Goal: Task Accomplishment & Management: Manage account settings

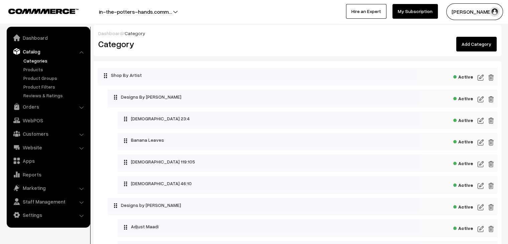
click at [479, 79] on img at bounding box center [481, 77] width 6 height 8
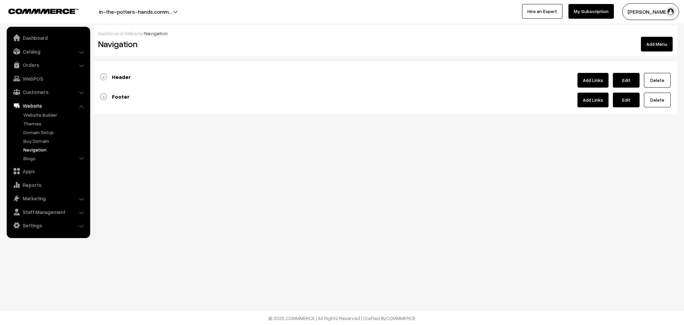
click at [598, 104] on link "Add Links" at bounding box center [592, 100] width 31 height 15
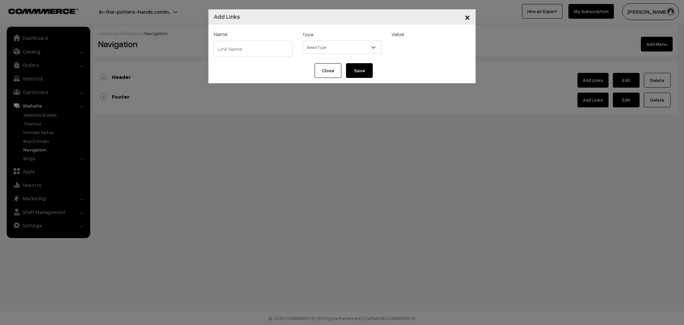
click at [370, 45] on span "Select Type" at bounding box center [342, 47] width 78 height 12
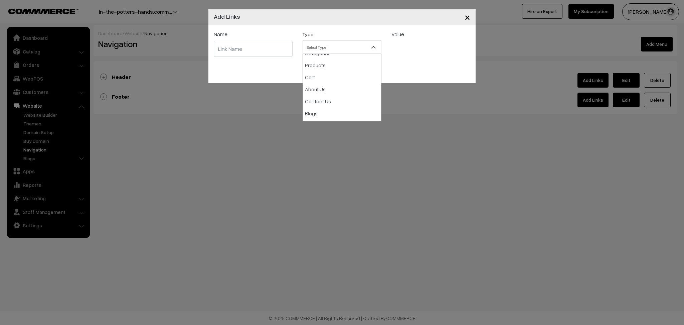
scroll to position [44, 0]
select select "contact-us"
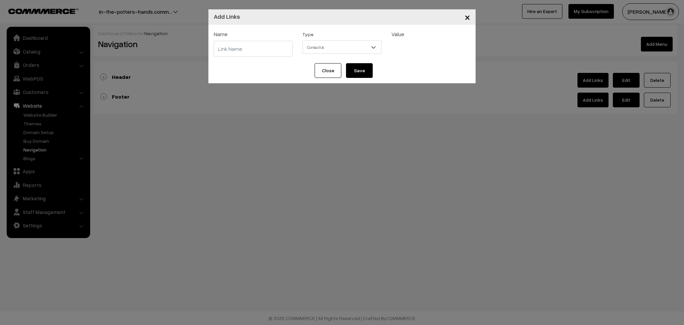
click at [334, 70] on button "Close" at bounding box center [328, 70] width 27 height 15
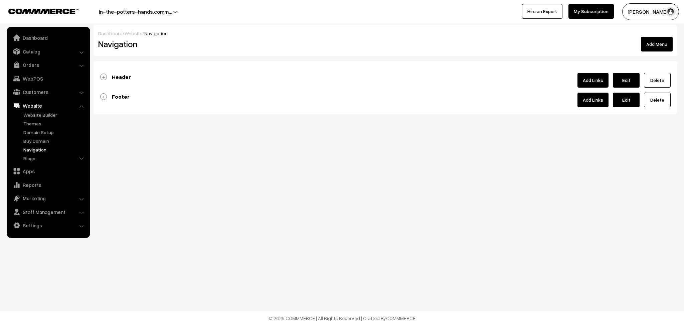
click at [624, 98] on link "Edit" at bounding box center [626, 100] width 27 height 15
type input "Footer"
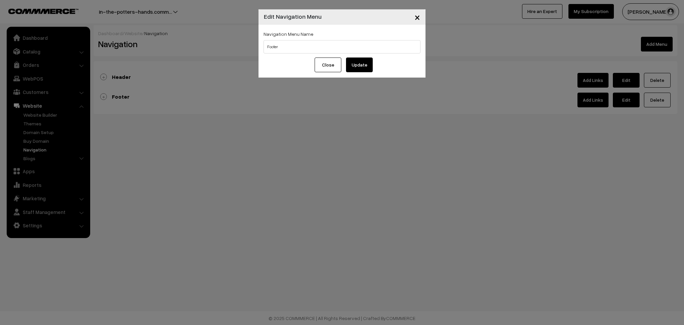
click at [330, 65] on button "Close" at bounding box center [328, 64] width 27 height 15
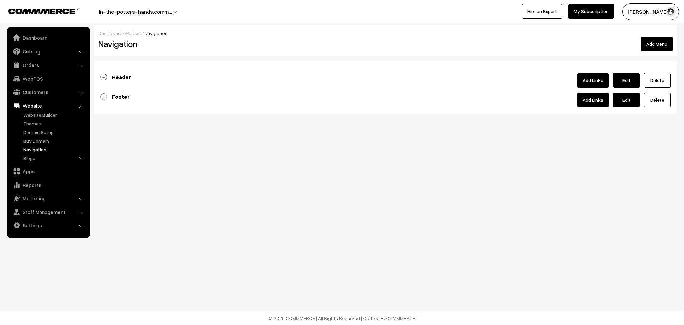
click at [597, 103] on link "Add Links" at bounding box center [592, 100] width 31 height 15
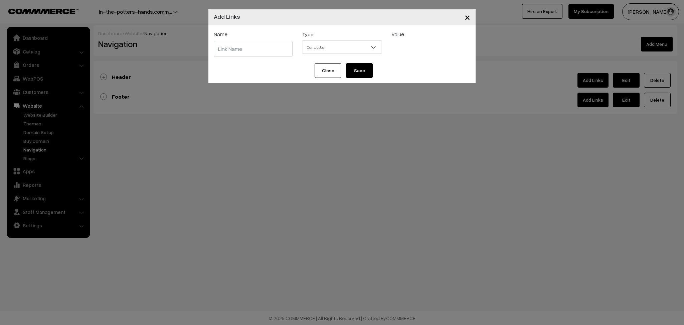
click at [373, 52] on span at bounding box center [376, 49] width 7 height 17
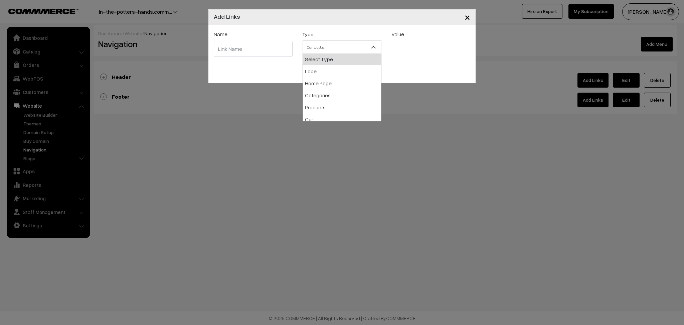
scroll to position [0, 0]
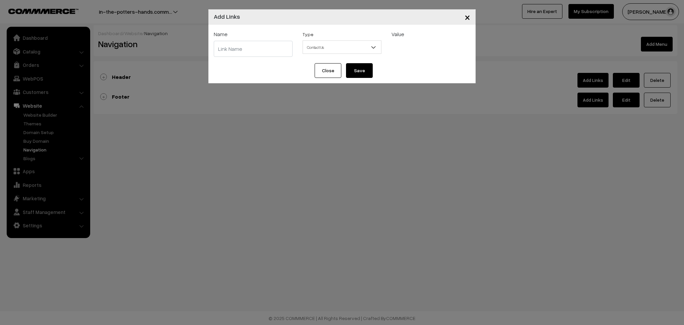
click at [467, 18] on span "×" at bounding box center [468, 17] width 6 height 12
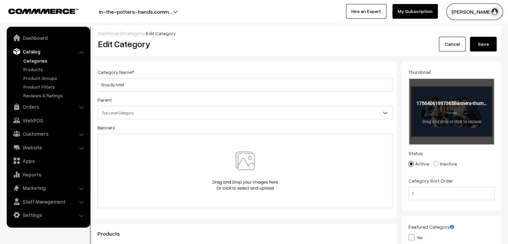
click at [485, 121] on input "file" at bounding box center [451, 111] width 85 height 65
type input "C:\fakepath\Quotes.png"
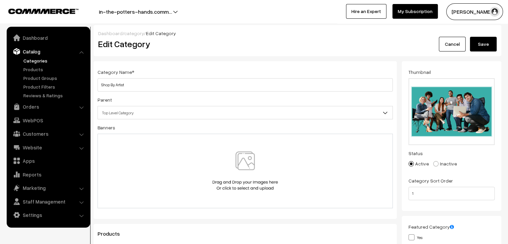
click at [482, 41] on button "Save" at bounding box center [483, 44] width 27 height 15
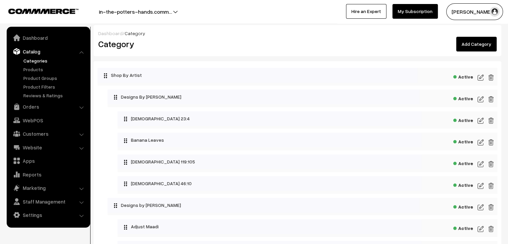
click at [481, 101] on img at bounding box center [481, 99] width 6 height 8
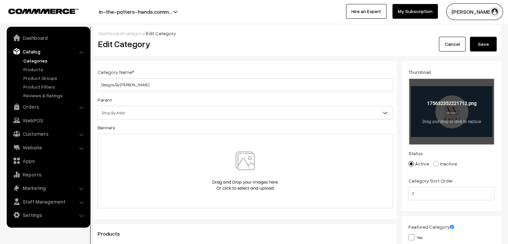
click at [425, 104] on input "file" at bounding box center [451, 111] width 85 height 65
type input "C:\fakepath\2.png"
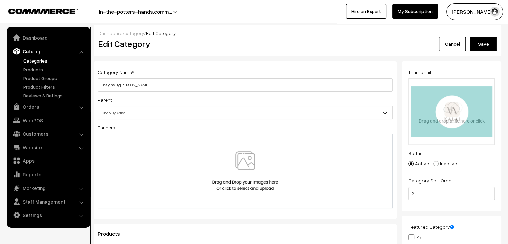
click at [119, 38] on div "Edit Category" at bounding box center [246, 44] width 306 height 15
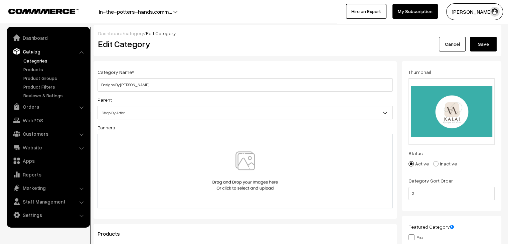
click at [483, 47] on button "Save" at bounding box center [483, 44] width 27 height 15
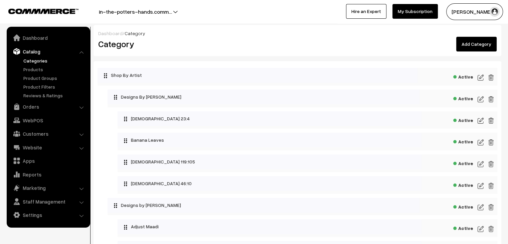
click at [479, 119] on img at bounding box center [481, 121] width 6 height 8
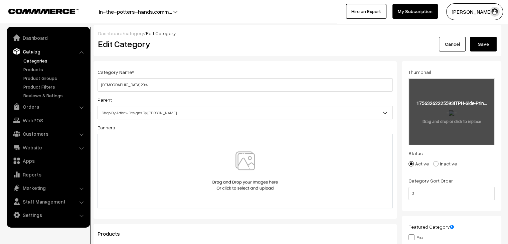
click at [446, 115] on input "file" at bounding box center [451, 111] width 85 height 65
type input "C:\fakepath\ITPH Side Print (2).png"
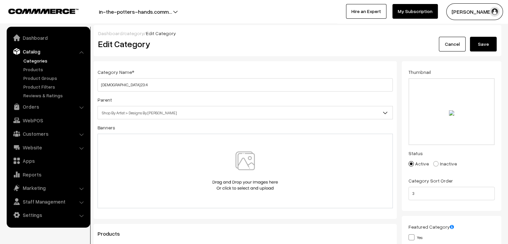
click at [149, 97] on div "Parent Top Level Category Shop By Artist Shop By Artist > Designs By Arundathi …" at bounding box center [245, 108] width 295 height 24
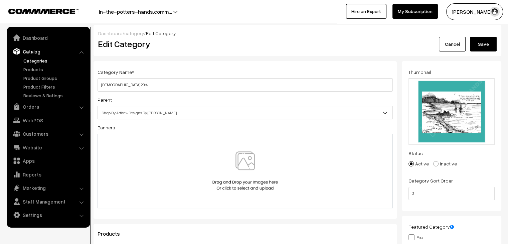
click at [496, 44] on button "Save" at bounding box center [483, 44] width 27 height 15
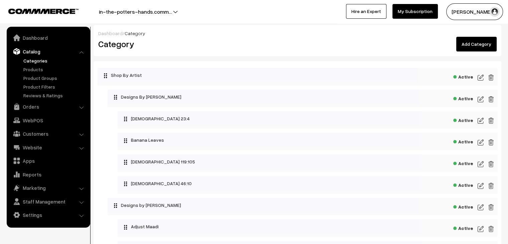
click at [481, 120] on img at bounding box center [481, 121] width 6 height 8
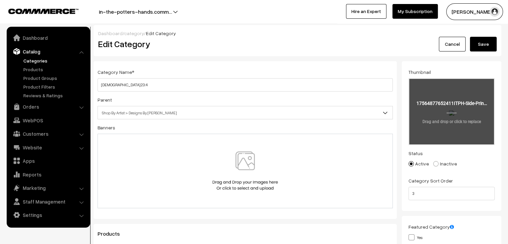
click at [450, 112] on input "file" at bounding box center [451, 111] width 85 height 65
type input "C:\fakepath\Ps 23-4.png"
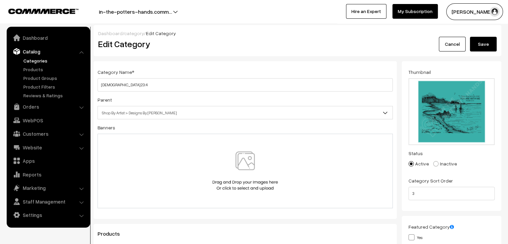
click at [480, 43] on button "Save" at bounding box center [483, 44] width 27 height 15
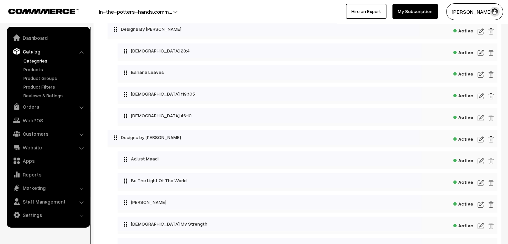
scroll to position [67, 0]
click at [478, 75] on img at bounding box center [481, 75] width 6 height 8
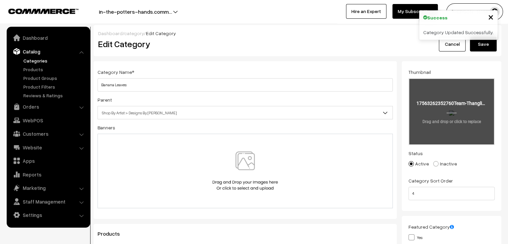
click at [431, 109] on input "file" at bounding box center [451, 111] width 85 height 65
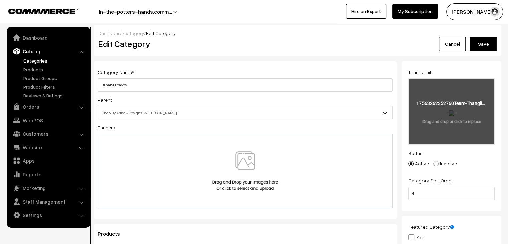
type input "C:\fakepath\Team Thanglish (8).png"
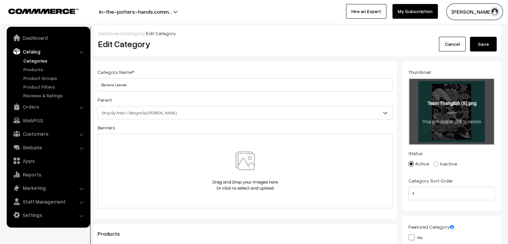
drag, startPoint x: 487, startPoint y: 42, endPoint x: 474, endPoint y: 115, distance: 73.9
click at [487, 41] on button "Save" at bounding box center [483, 44] width 27 height 15
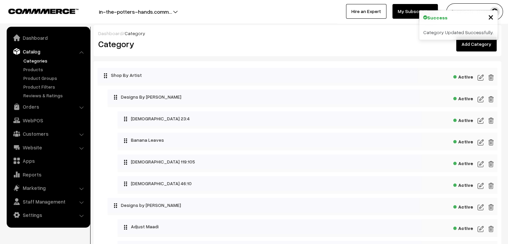
click at [482, 165] on img at bounding box center [481, 164] width 6 height 8
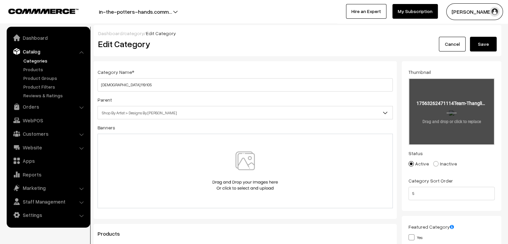
click at [449, 105] on input "file" at bounding box center [451, 111] width 85 height 65
type input "C:\fakepath\Ps 119-105.png"
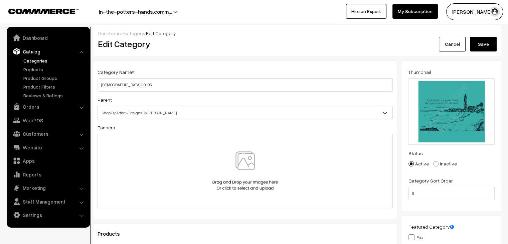
click at [486, 44] on button "Save" at bounding box center [483, 44] width 27 height 15
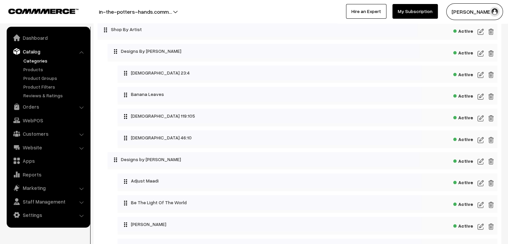
scroll to position [67, 0]
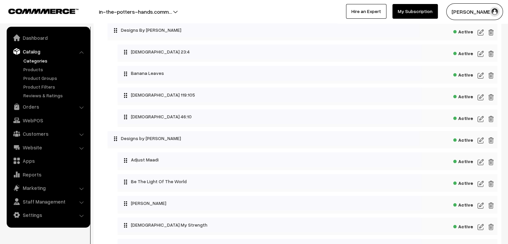
click at [482, 120] on img at bounding box center [481, 119] width 6 height 8
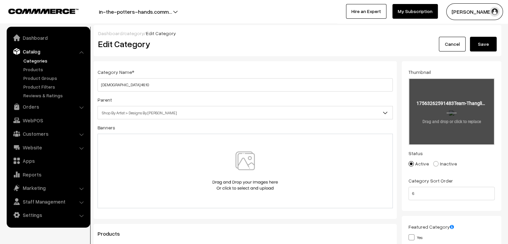
click at [462, 109] on input "file" at bounding box center [451, 111] width 85 height 65
type input "C:\fakepath\ps 46-10.png"
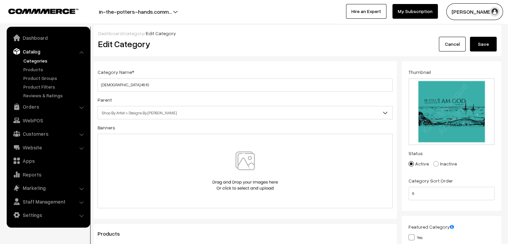
click at [494, 39] on button "Save" at bounding box center [483, 44] width 27 height 15
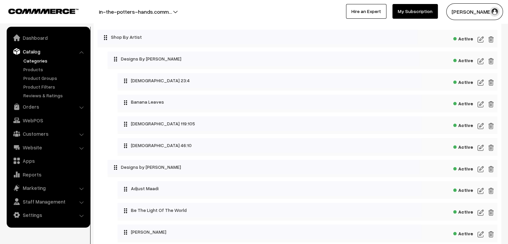
scroll to position [67, 0]
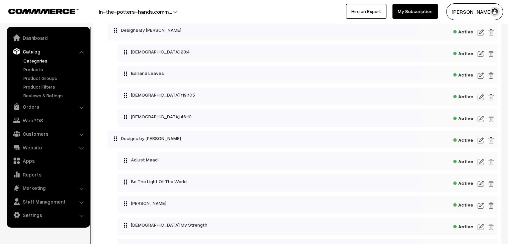
click at [480, 141] on img at bounding box center [481, 140] width 6 height 8
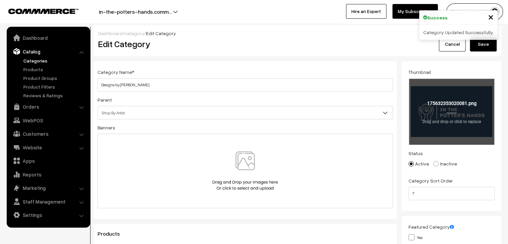
click at [428, 119] on input "file" at bounding box center [451, 111] width 85 height 65
type input "C:\fakepath\ITPH Logo.png"
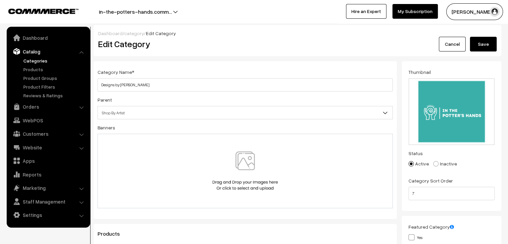
click at [485, 42] on button "Save" at bounding box center [483, 44] width 27 height 15
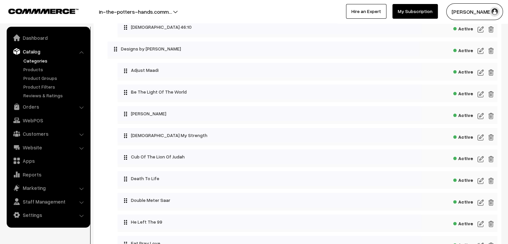
scroll to position [167, 0]
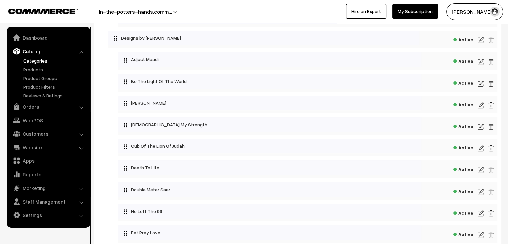
click at [482, 62] on img at bounding box center [481, 62] width 6 height 8
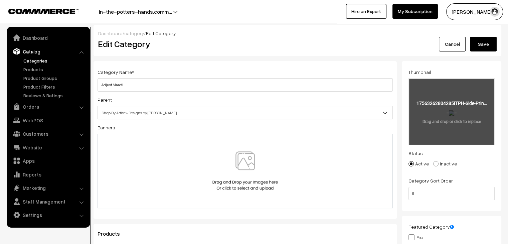
click at [426, 114] on input "file" at bounding box center [451, 111] width 85 height 65
type input "C:\fakepath\ITPH Side Print.png"
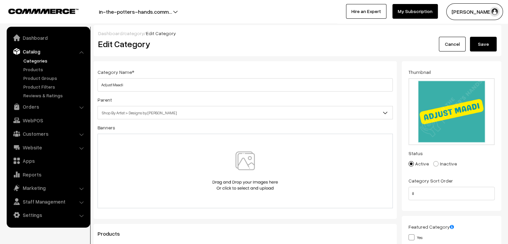
click at [489, 42] on button "Save" at bounding box center [483, 44] width 27 height 15
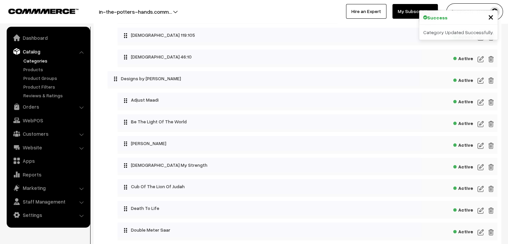
scroll to position [134, 0]
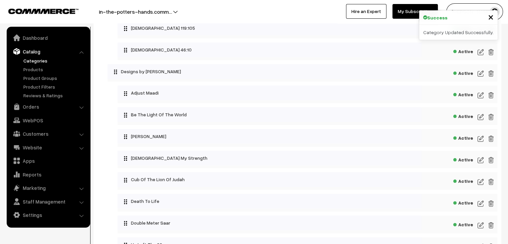
click at [480, 119] on img at bounding box center [481, 117] width 6 height 8
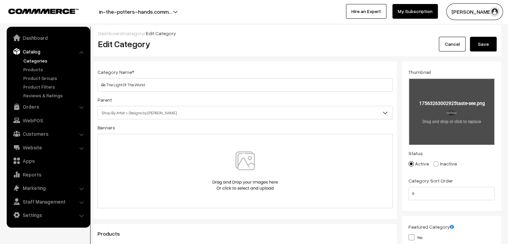
click at [481, 112] on input "file" at bounding box center [451, 111] width 85 height 65
type input "C:\fakepath\taste & see.png"
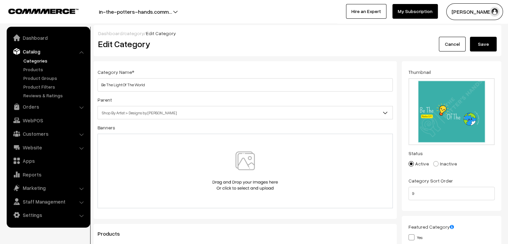
click at [478, 44] on button "Save" at bounding box center [483, 44] width 27 height 15
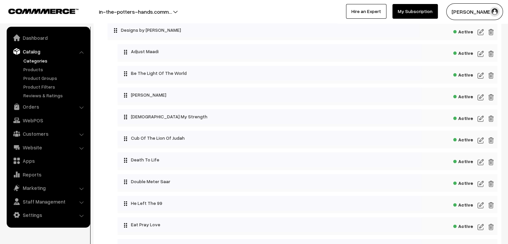
scroll to position [200, 0]
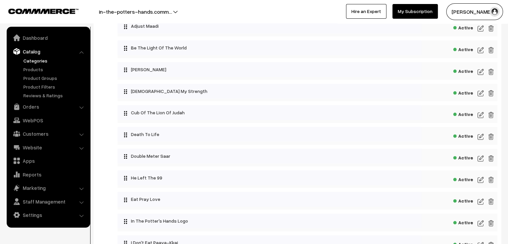
click at [482, 72] on img at bounding box center [481, 72] width 6 height 8
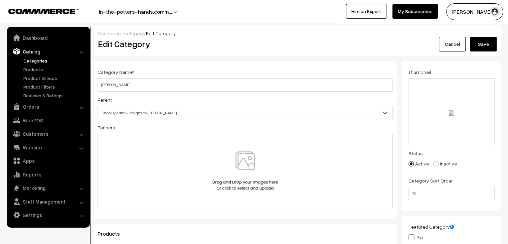
click at [480, 41] on button "Save" at bounding box center [483, 44] width 27 height 15
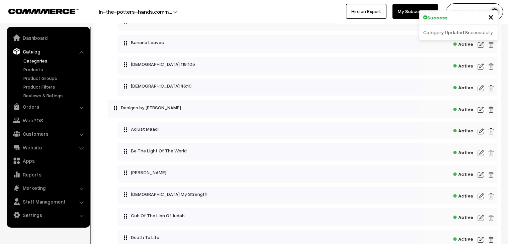
scroll to position [200, 0]
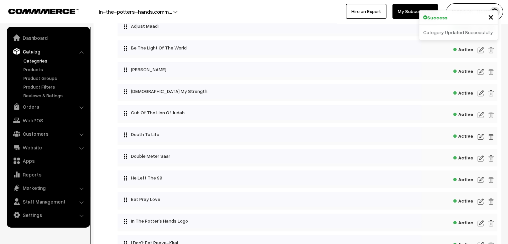
click at [482, 74] on img at bounding box center [481, 72] width 6 height 8
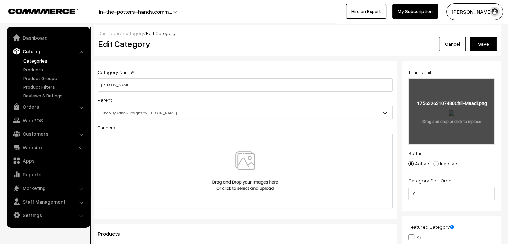
click at [445, 119] on input "file" at bounding box center [451, 111] width 85 height 65
type input "C:\fakepath\Chill Maadi.png"
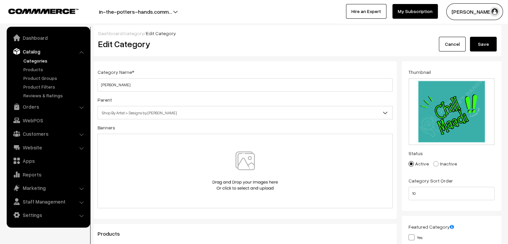
click at [491, 43] on button "Save" at bounding box center [483, 44] width 27 height 15
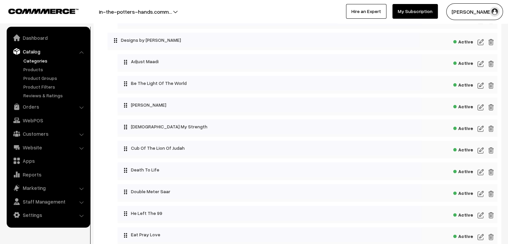
scroll to position [167, 0]
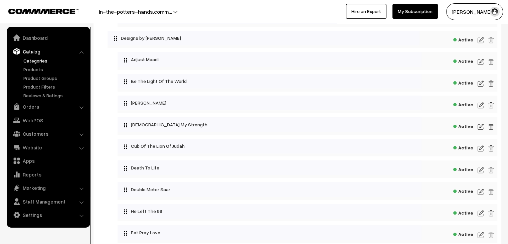
click at [481, 127] on img at bounding box center [481, 127] width 6 height 8
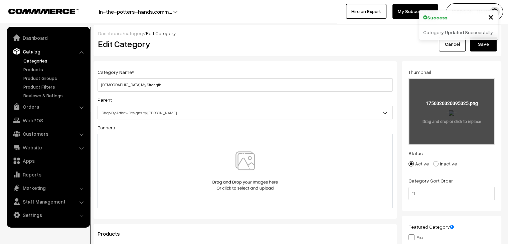
click at [462, 111] on input "file" at bounding box center [451, 111] width 85 height 65
type input "C:\fakepath\26.png"
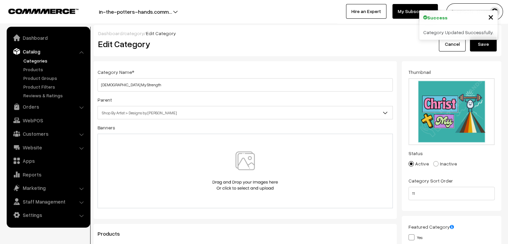
click at [487, 49] on button "Save" at bounding box center [483, 44] width 27 height 15
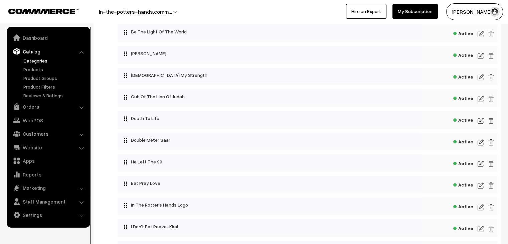
scroll to position [234, 0]
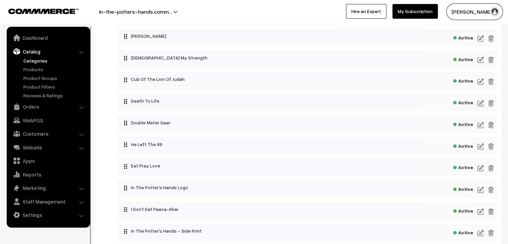
click at [478, 81] on img at bounding box center [481, 81] width 6 height 8
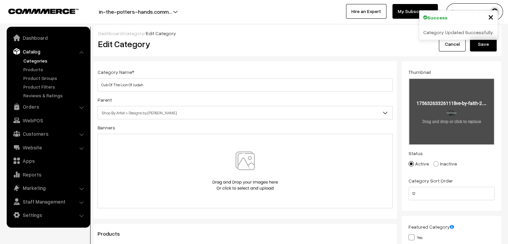
click at [427, 113] on input "file" at bounding box center [451, 111] width 85 height 65
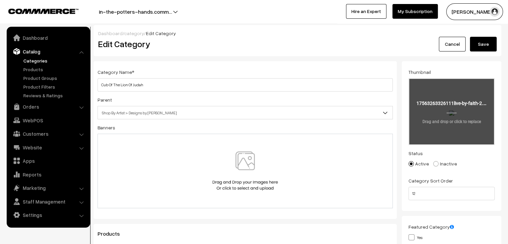
type input "C:\fakepath\live by faith (2).png"
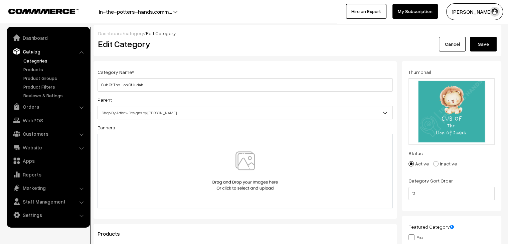
click at [482, 46] on button "Save" at bounding box center [483, 44] width 27 height 15
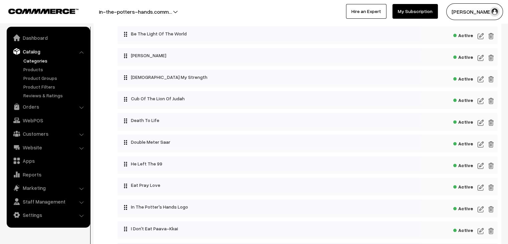
scroll to position [234, 0]
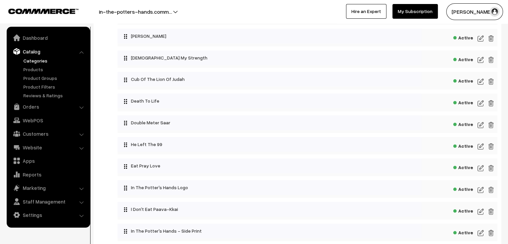
click at [481, 105] on img at bounding box center [481, 103] width 6 height 8
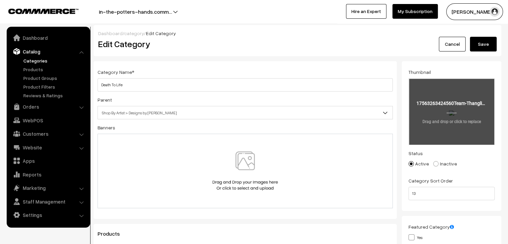
click at [449, 121] on input "file" at bounding box center [451, 111] width 85 height 65
type input "C:\fakepath\Team Thanglish (6).png"
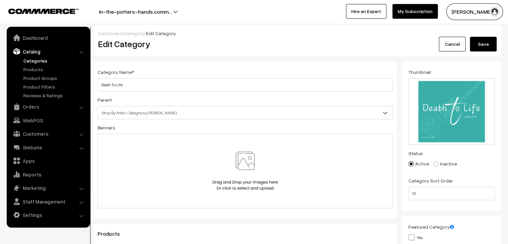
click at [479, 43] on button "Save" at bounding box center [483, 44] width 27 height 15
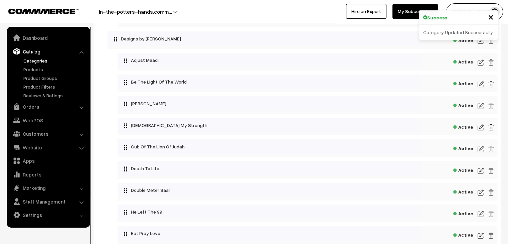
scroll to position [167, 0]
click at [481, 193] on img at bounding box center [481, 192] width 6 height 8
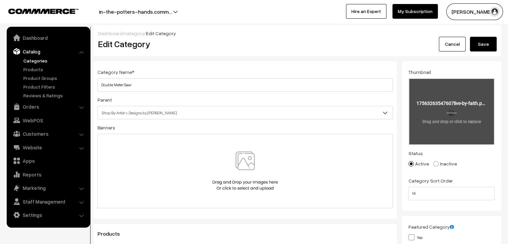
click at [483, 110] on input "file" at bounding box center [451, 111] width 85 height 65
type input "C:\fakepath\live by faith.png"
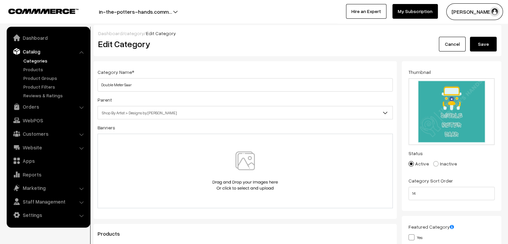
click at [485, 42] on button "Save" at bounding box center [483, 44] width 27 height 15
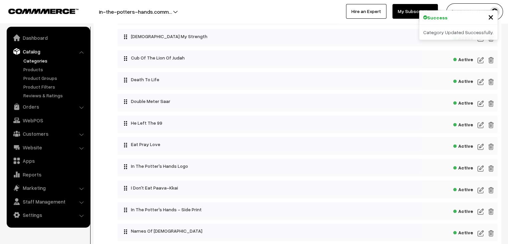
scroll to position [267, 0]
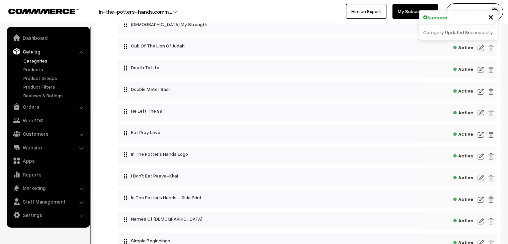
click at [483, 115] on img at bounding box center [481, 113] width 6 height 8
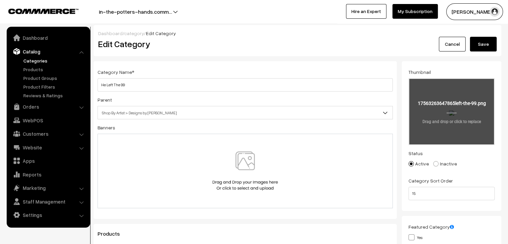
click at [430, 114] on input "file" at bounding box center [451, 111] width 85 height 65
type input "C:\fakepath\left the 99.png"
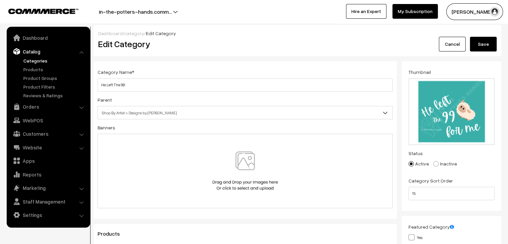
click at [498, 48] on div "Cancel Save" at bounding box center [450, 44] width 102 height 15
click at [489, 47] on button "Save" at bounding box center [483, 44] width 27 height 15
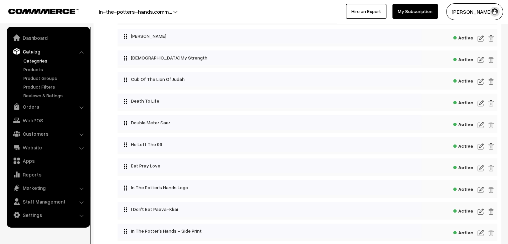
scroll to position [301, 0]
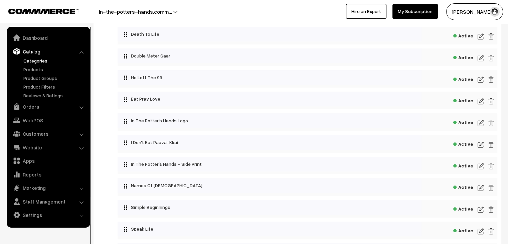
click at [482, 104] on img at bounding box center [481, 101] width 6 height 8
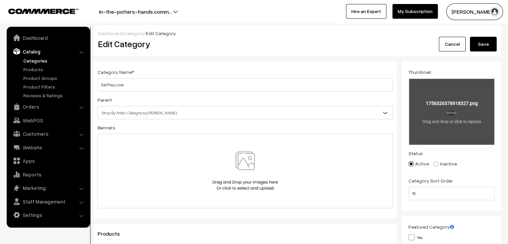
click at [449, 108] on input "file" at bounding box center [451, 111] width 85 height 65
type input "C:\fakepath\28.png"
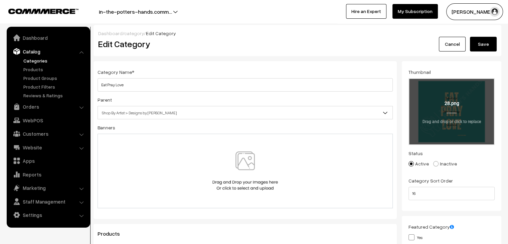
click at [491, 40] on button "Save" at bounding box center [483, 44] width 27 height 15
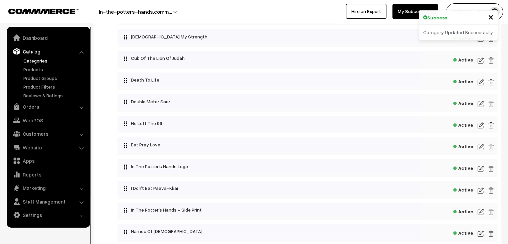
scroll to position [334, 0]
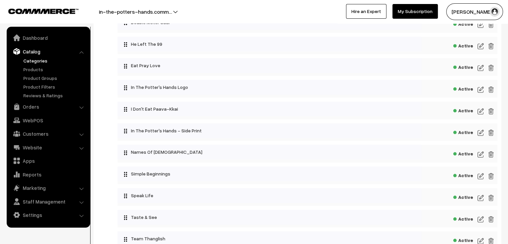
click at [478, 90] on img at bounding box center [481, 89] width 6 height 8
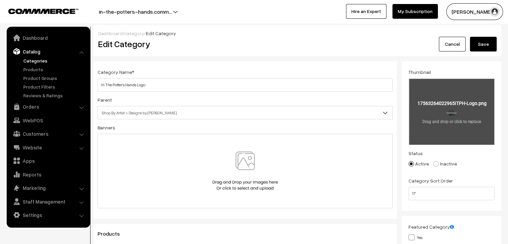
click at [445, 106] on input "file" at bounding box center [451, 111] width 85 height 65
type input "C:\fakepath\ITPH Logo.png"
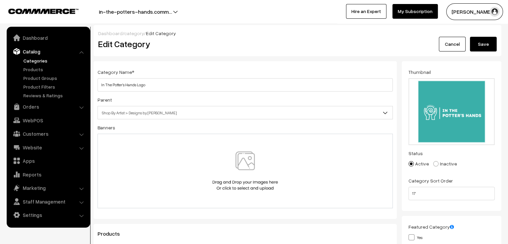
click at [486, 43] on button "Save" at bounding box center [483, 44] width 27 height 15
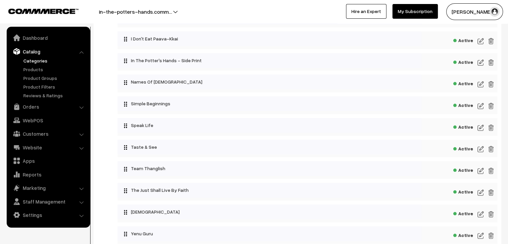
scroll to position [401, 0]
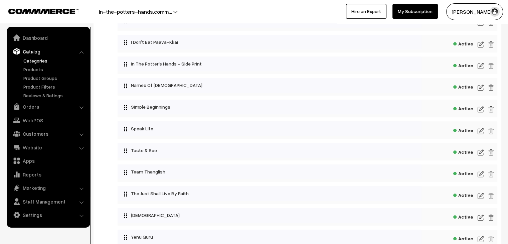
click at [479, 65] on img at bounding box center [481, 66] width 6 height 8
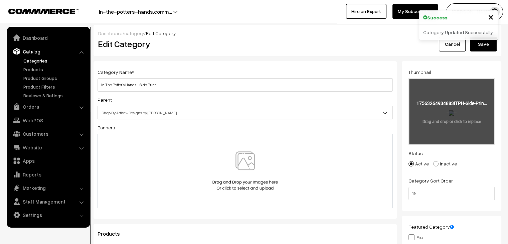
click at [436, 115] on input "file" at bounding box center [451, 111] width 85 height 65
type input "C:\fakepath\ITPH Side Print (3).png"
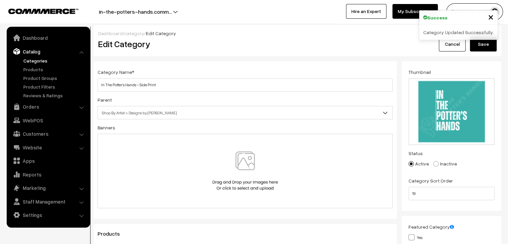
click at [481, 48] on button "Save" at bounding box center [483, 44] width 27 height 15
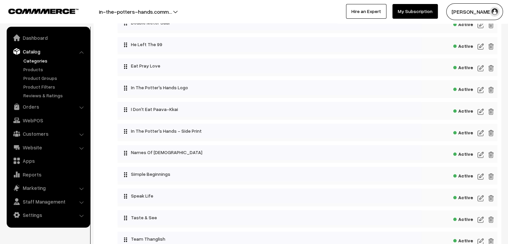
scroll to position [334, 0]
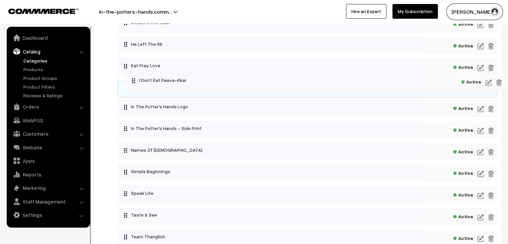
drag, startPoint x: 133, startPoint y: 111, endPoint x: 141, endPoint y: 81, distance: 30.8
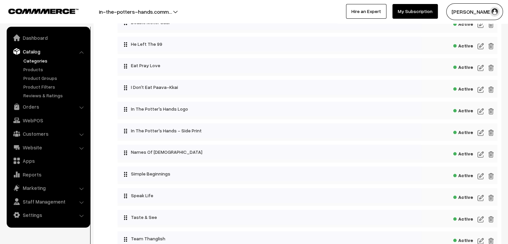
click at [480, 90] on img at bounding box center [481, 89] width 6 height 8
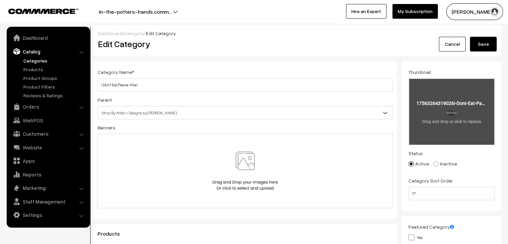
click at [446, 118] on input "file" at bounding box center [451, 111] width 85 height 65
type input "C:\fakepath\I Don't Eat Paava-KKai.png"
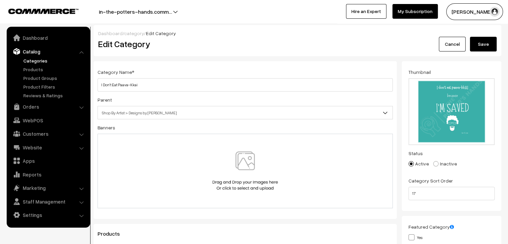
click at [485, 42] on button "Save" at bounding box center [483, 44] width 27 height 15
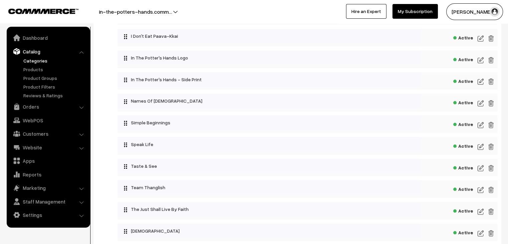
scroll to position [367, 0]
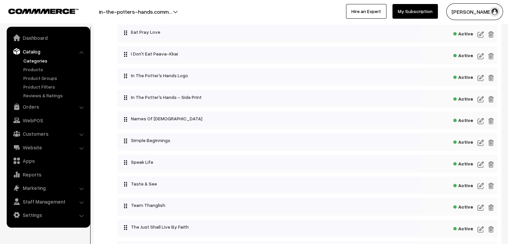
click at [480, 121] on img at bounding box center [481, 121] width 6 height 8
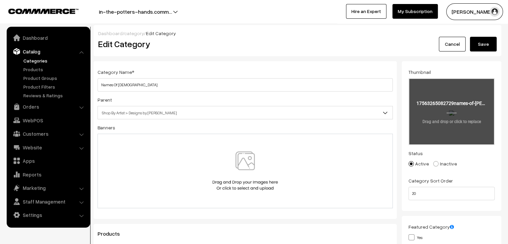
click at [457, 119] on input "file" at bounding box center [451, 111] width 85 height 65
type input "C:\fakepath\names of Jesus.png"
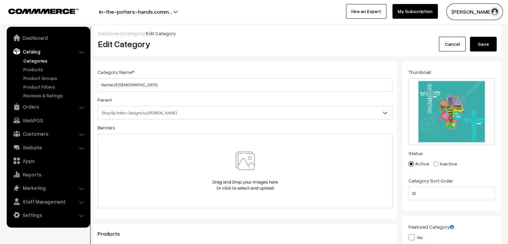
click at [483, 45] on button "Save" at bounding box center [483, 44] width 27 height 15
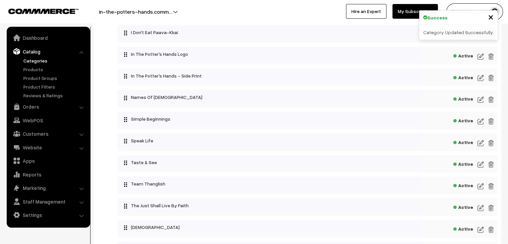
scroll to position [401, 0]
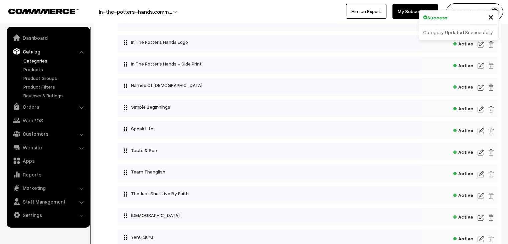
click at [482, 112] on img at bounding box center [481, 109] width 6 height 8
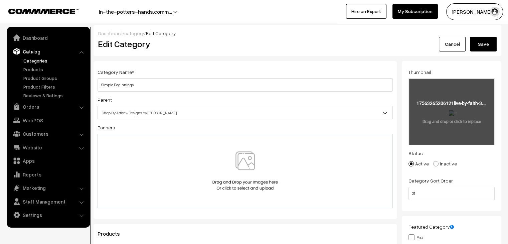
click at [450, 114] on input "file" at bounding box center [451, 111] width 85 height 65
type input "C:\fakepath\live by faith (3).png"
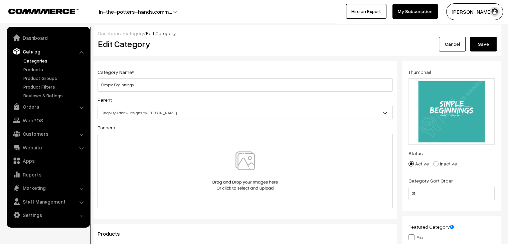
click at [493, 38] on button "Save" at bounding box center [483, 44] width 27 height 15
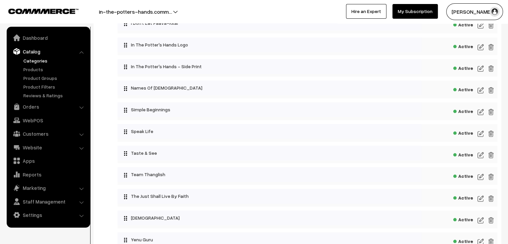
scroll to position [401, 0]
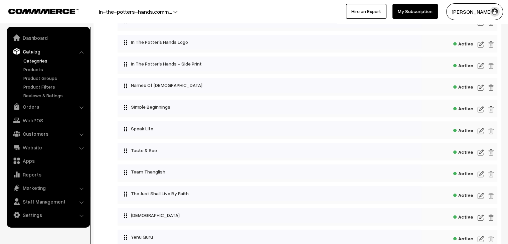
click at [484, 134] on div "Active" at bounding box center [308, 130] width 380 height 18
click at [482, 133] on img at bounding box center [481, 131] width 6 height 8
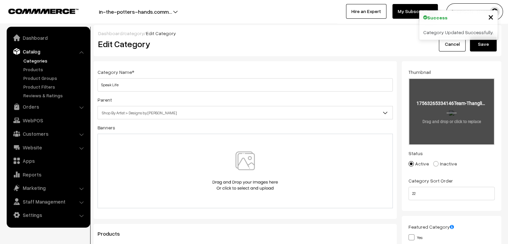
click at [466, 119] on input "file" at bounding box center [451, 111] width 85 height 65
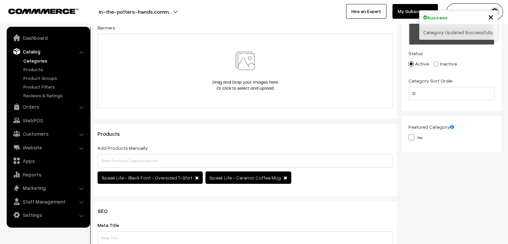
scroll to position [100, 0]
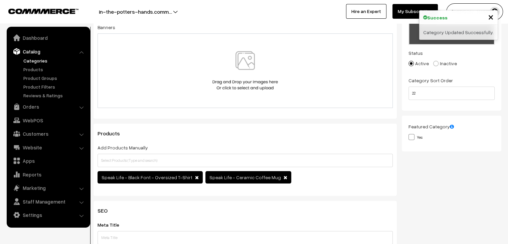
type input "C:\fakepath\Team Thanglish (7).png"
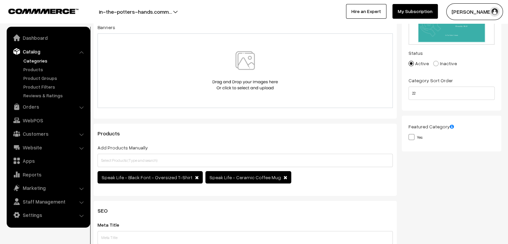
scroll to position [0, 0]
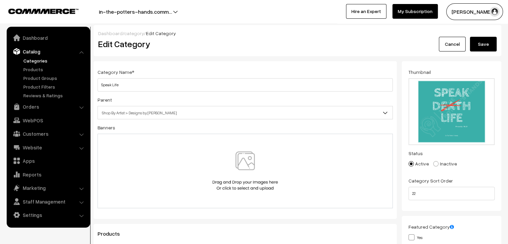
click at [484, 45] on button "Save" at bounding box center [483, 44] width 27 height 15
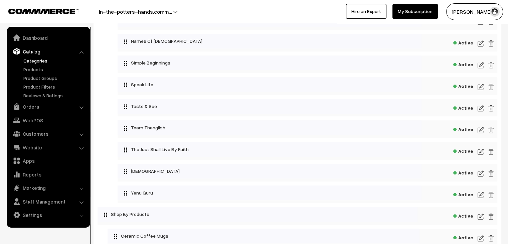
scroll to position [468, 0]
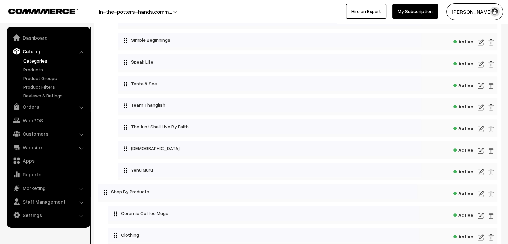
click at [480, 87] on img at bounding box center [481, 85] width 6 height 8
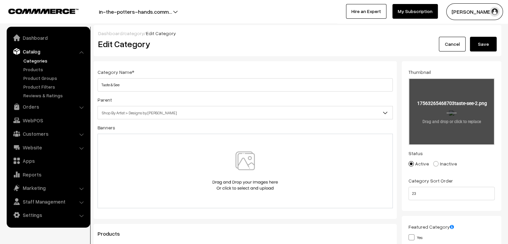
click at [426, 111] on input "file" at bounding box center [451, 111] width 85 height 65
type input "C:\fakepath\taste & see (2).png"
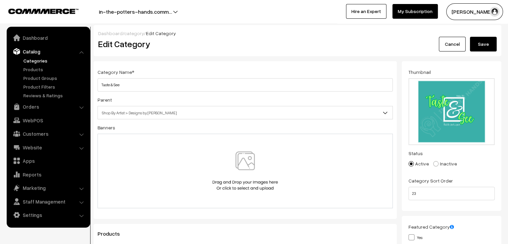
click at [493, 45] on button "Save" at bounding box center [483, 44] width 27 height 15
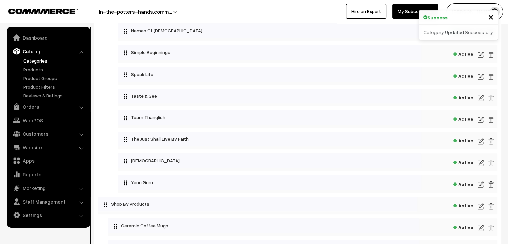
scroll to position [468, 0]
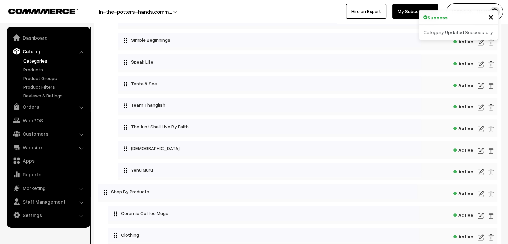
click at [478, 110] on img at bounding box center [481, 107] width 6 height 8
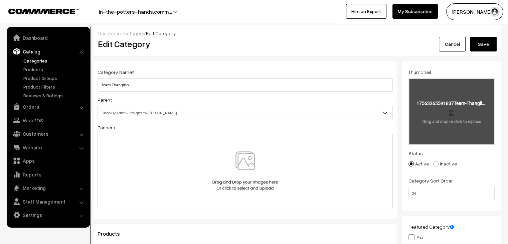
click at [456, 113] on input "file" at bounding box center [451, 111] width 85 height 65
type input "C:\fakepath\Team Thanglish (9).png"
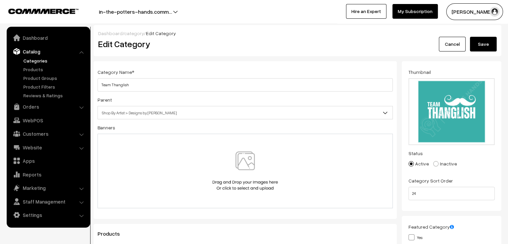
click at [492, 48] on button "Save" at bounding box center [483, 44] width 27 height 15
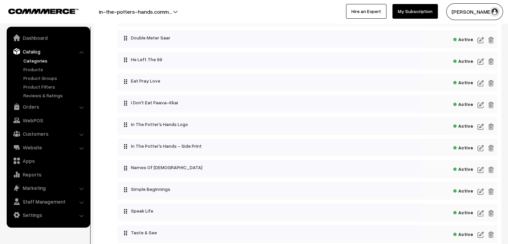
scroll to position [468, 0]
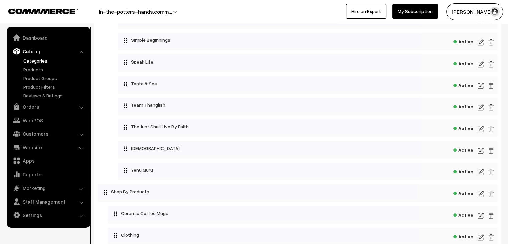
click at [481, 130] on img at bounding box center [481, 129] width 6 height 8
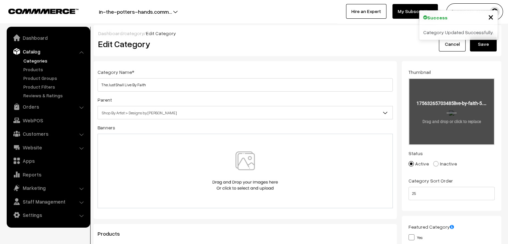
click at [457, 102] on input "file" at bounding box center [451, 111] width 85 height 65
type input "C:\fakepath\live by faith (5).png"
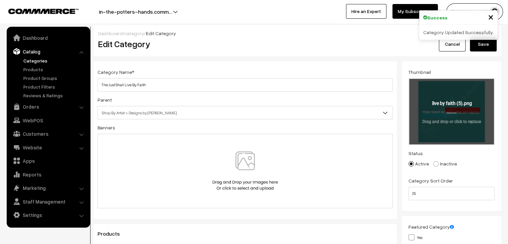
click at [488, 46] on button "Save" at bounding box center [483, 44] width 27 height 15
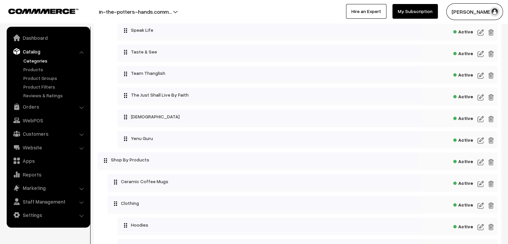
scroll to position [501, 0]
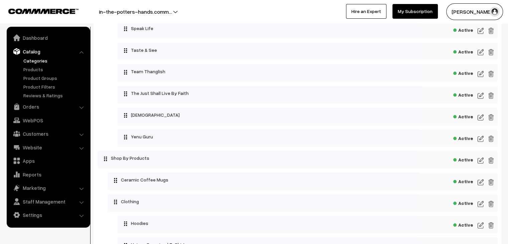
click at [481, 120] on img at bounding box center [481, 117] width 6 height 8
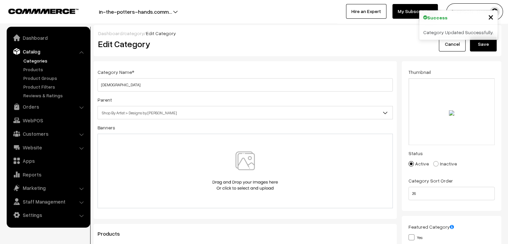
click at [479, 48] on button "Save" at bounding box center [483, 44] width 27 height 15
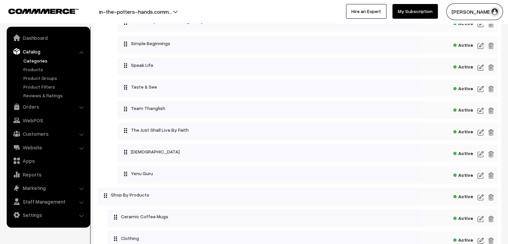
scroll to position [468, 0]
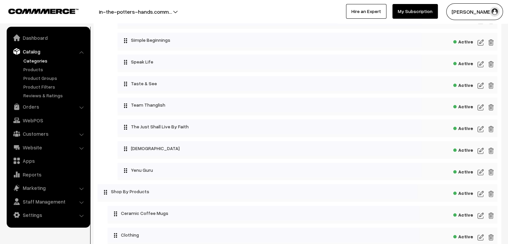
click at [483, 155] on img at bounding box center [481, 151] width 6 height 8
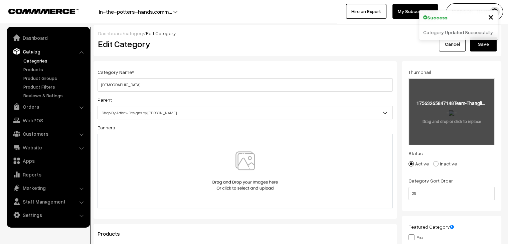
click at [450, 114] on input "file" at bounding box center [451, 111] width 85 height 65
click at [464, 135] on input "file" at bounding box center [451, 111] width 85 height 65
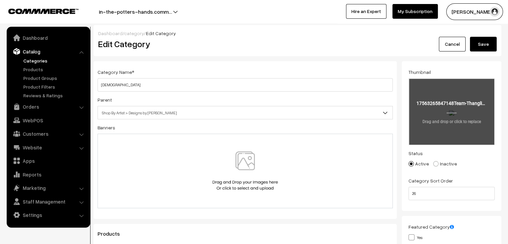
type input "C:\fakepath\without border.png"
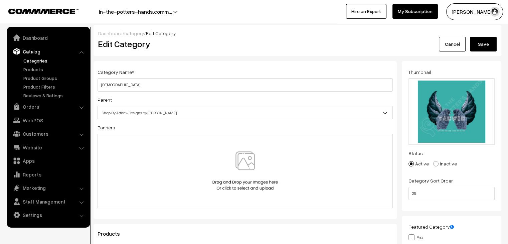
click at [483, 44] on button "Save" at bounding box center [483, 44] width 27 height 15
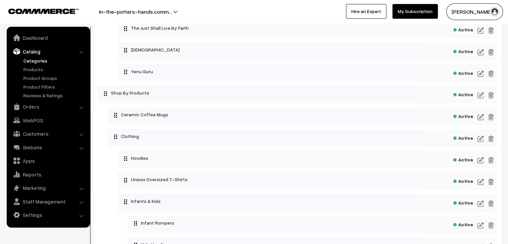
scroll to position [568, 0]
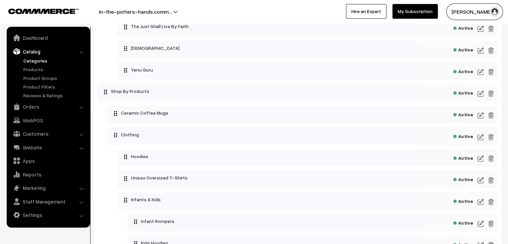
click at [482, 75] on img at bounding box center [481, 72] width 6 height 8
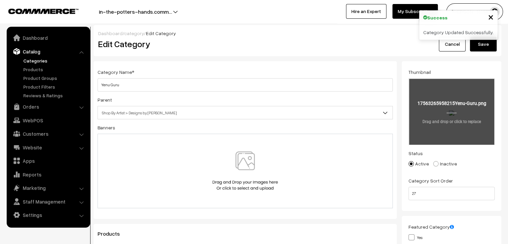
click at [451, 109] on input "file" at bounding box center [451, 111] width 85 height 65
type input "C:\fakepath\Yenu Guru.png"
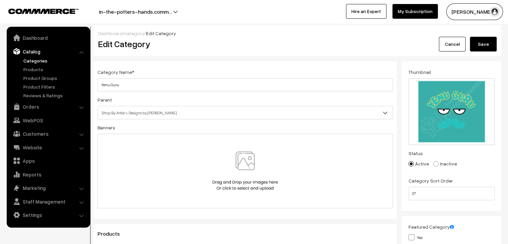
click at [494, 44] on button "Save" at bounding box center [483, 44] width 27 height 15
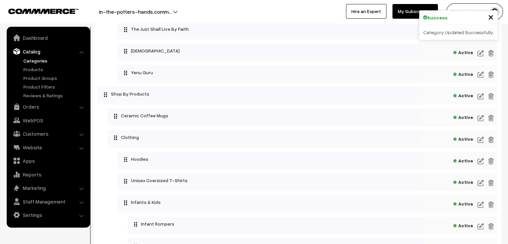
scroll to position [568, 0]
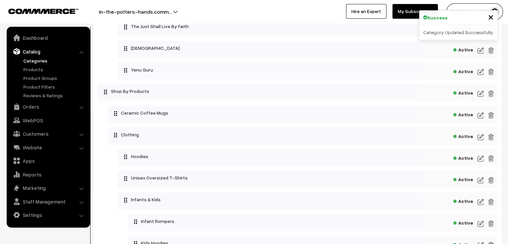
click at [480, 96] on img at bounding box center [481, 94] width 6 height 8
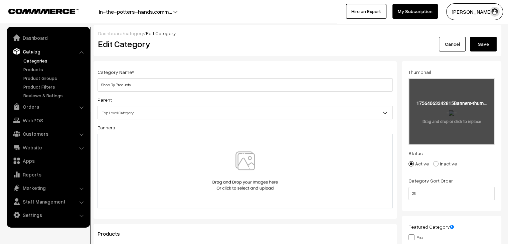
click at [434, 107] on input "file" at bounding box center [451, 111] width 85 height 65
type input "C:\fakepath\10.png"
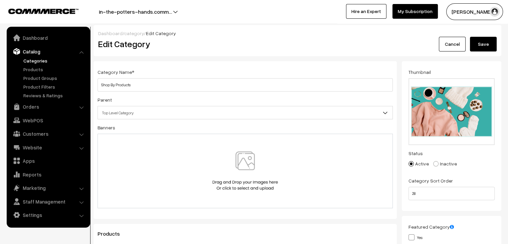
click at [487, 44] on button "Save" at bounding box center [483, 44] width 27 height 15
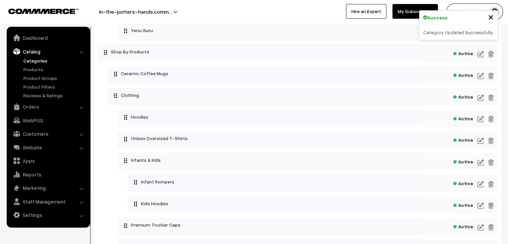
scroll to position [601, 0]
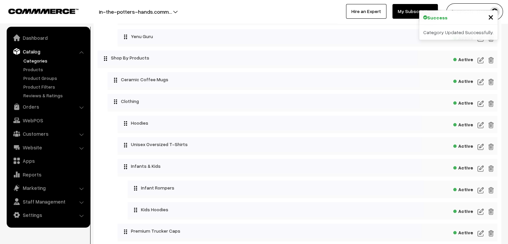
click at [483, 85] on img at bounding box center [481, 82] width 6 height 8
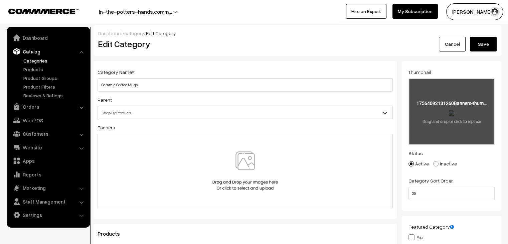
click at [449, 107] on input "file" at bounding box center [451, 111] width 85 height 65
type input "C:\fakepath\Quotes (5).png"
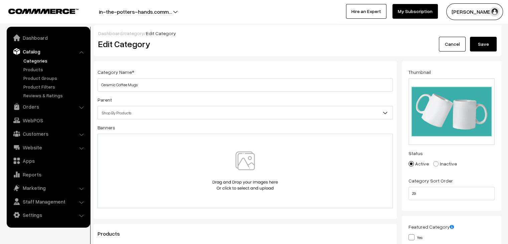
click at [491, 43] on button "Save" at bounding box center [483, 44] width 27 height 15
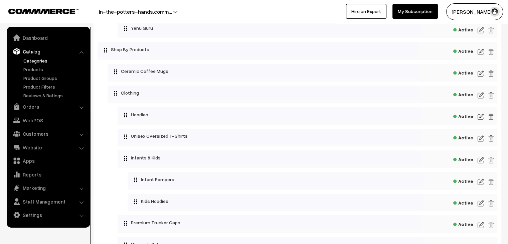
scroll to position [608, 0]
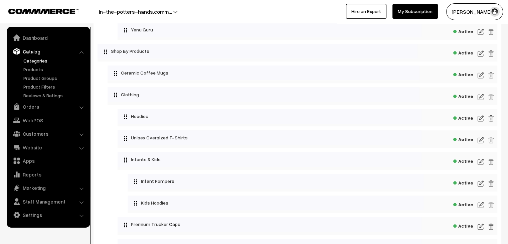
click at [481, 100] on img at bounding box center [481, 97] width 6 height 8
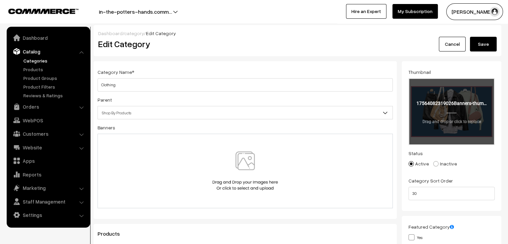
click at [424, 124] on input "file" at bounding box center [451, 111] width 85 height 65
type input "C:\fakepath\Quotes (2).png"
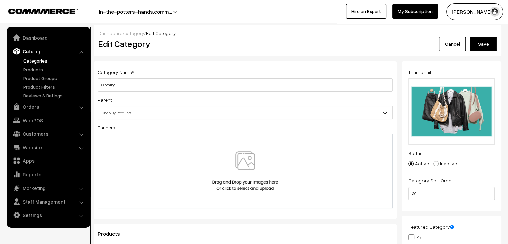
click at [480, 45] on button "Save" at bounding box center [483, 44] width 27 height 15
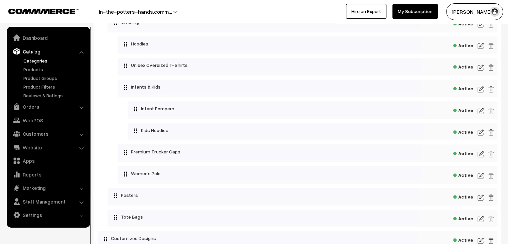
scroll to position [668, 0]
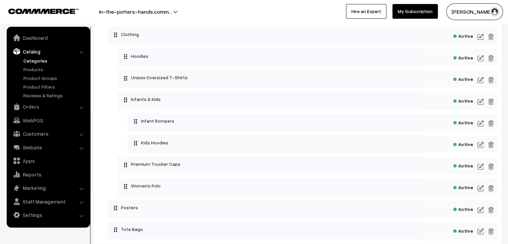
click at [481, 62] on img at bounding box center [481, 58] width 6 height 8
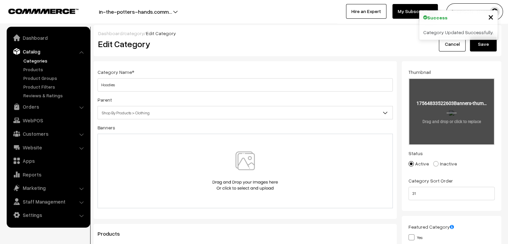
click at [437, 102] on input "file" at bounding box center [451, 111] width 85 height 65
type input "C:\fakepath\8.png"
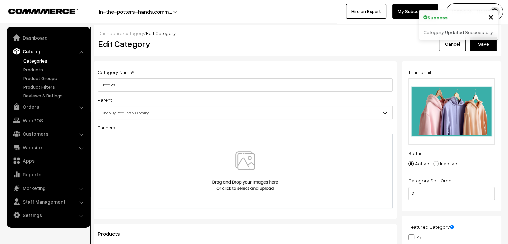
click at [485, 48] on button "Save" at bounding box center [483, 44] width 27 height 15
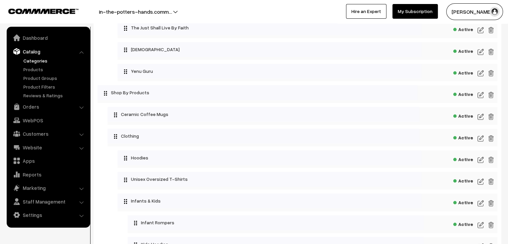
scroll to position [568, 0]
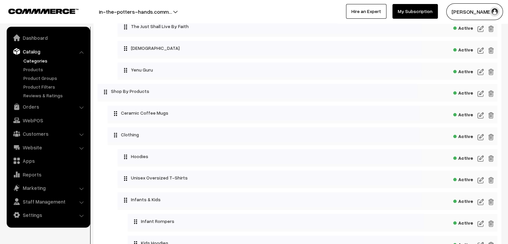
click at [483, 184] on img at bounding box center [481, 180] width 6 height 8
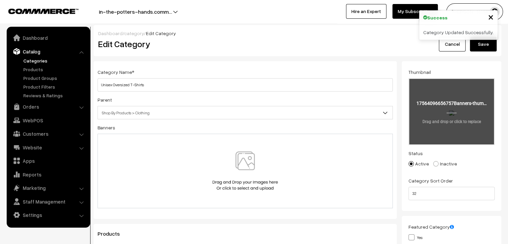
click at [465, 139] on input "file" at bounding box center [451, 111] width 85 height 65
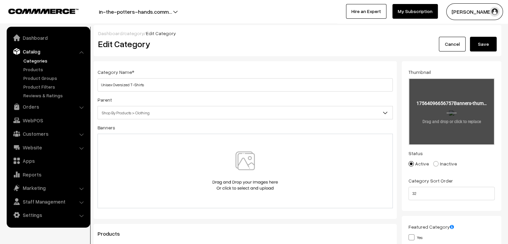
type input "C:\fakepath\19.png"
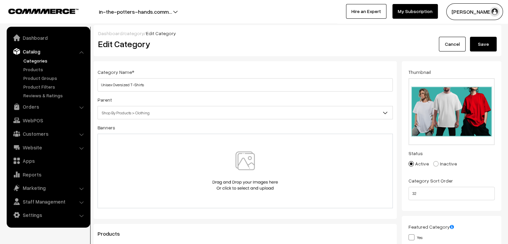
click at [495, 40] on button "Save" at bounding box center [483, 44] width 27 height 15
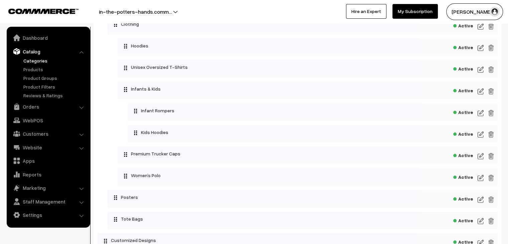
scroll to position [675, 0]
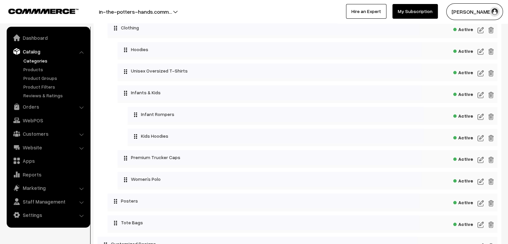
click at [478, 97] on img at bounding box center [481, 95] width 6 height 8
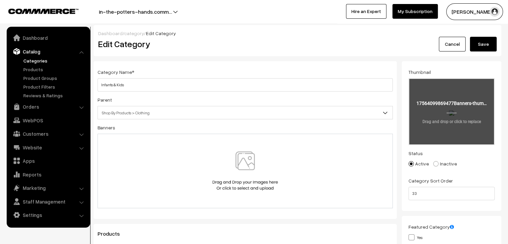
click at [478, 96] on input "file" at bounding box center [451, 111] width 85 height 65
type input "C:\fakepath\6.png"
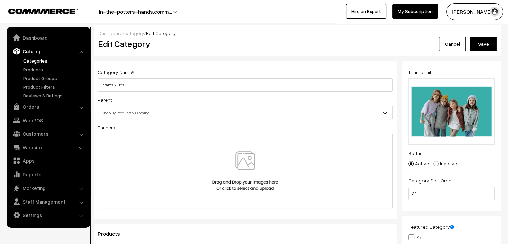
click at [486, 48] on button "Save" at bounding box center [483, 44] width 27 height 15
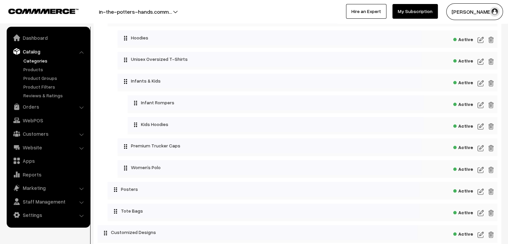
scroll to position [675, 0]
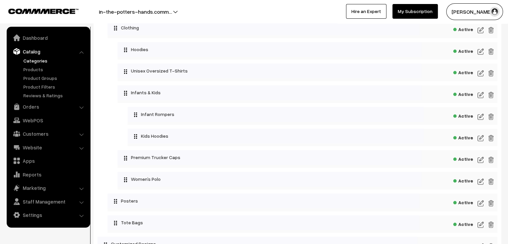
click at [478, 120] on img at bounding box center [481, 117] width 6 height 8
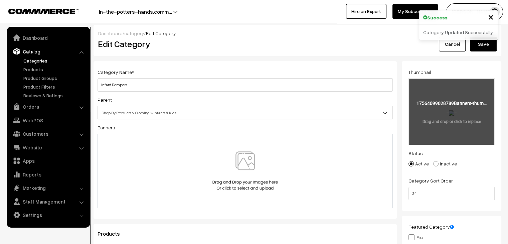
click at [445, 118] on input "file" at bounding box center [451, 111] width 85 height 65
type input "C:\fakepath\11.png"
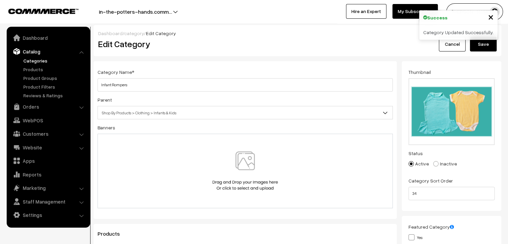
click at [480, 46] on button "Save" at bounding box center [483, 44] width 27 height 15
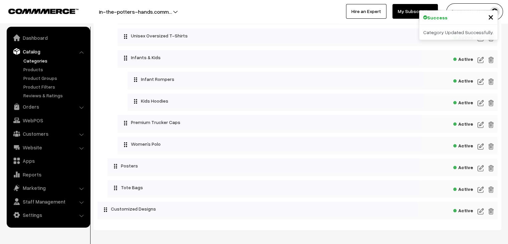
scroll to position [708, 0]
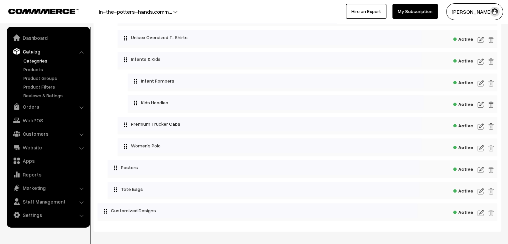
click at [481, 106] on img at bounding box center [481, 105] width 6 height 8
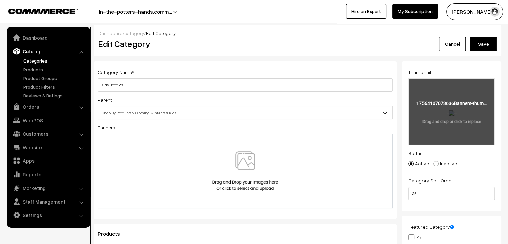
click at [463, 116] on input "file" at bounding box center [451, 111] width 85 height 65
type input "C:\fakepath\5.png"
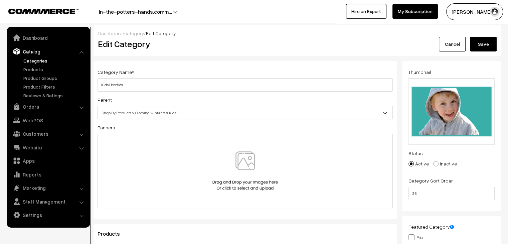
click at [477, 45] on button "Save" at bounding box center [483, 44] width 27 height 15
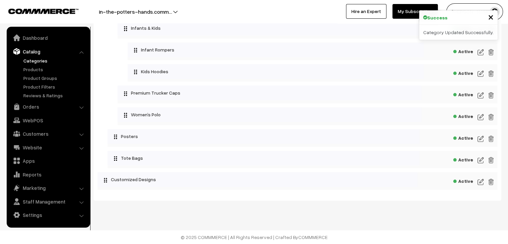
scroll to position [741, 0]
click at [481, 96] on img at bounding box center [481, 95] width 6 height 8
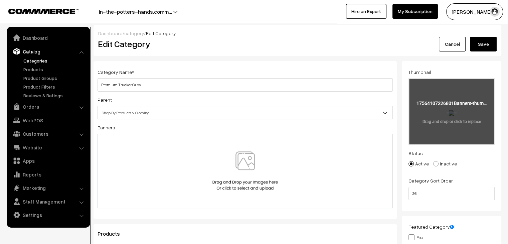
click at [453, 113] on input "file" at bounding box center [451, 111] width 85 height 65
type input "C:\fakepath\20.png"
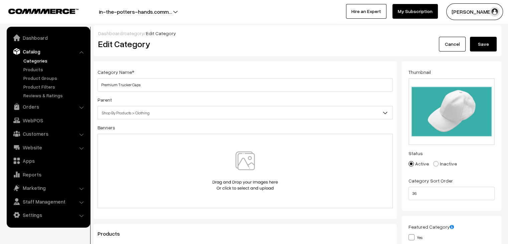
click at [487, 46] on button "Save" at bounding box center [483, 44] width 27 height 15
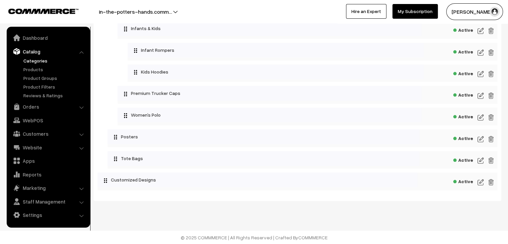
scroll to position [741, 0]
click at [479, 118] on img at bounding box center [481, 117] width 6 height 8
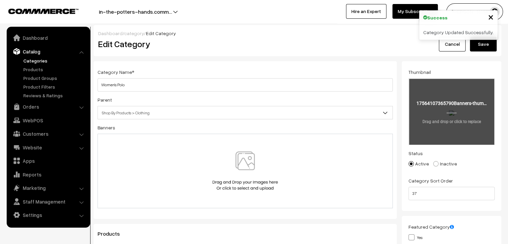
click at [450, 108] on input "file" at bounding box center [451, 111] width 85 height 65
type input "C:\fakepath\4.png"
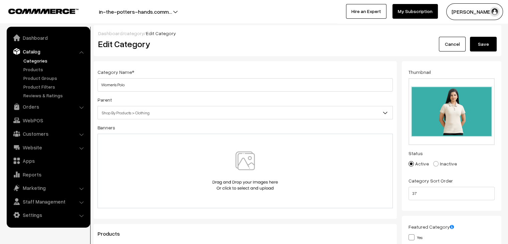
drag, startPoint x: 487, startPoint y: 44, endPoint x: 491, endPoint y: 76, distance: 32.1
click at [489, 41] on button "Save" at bounding box center [483, 44] width 27 height 15
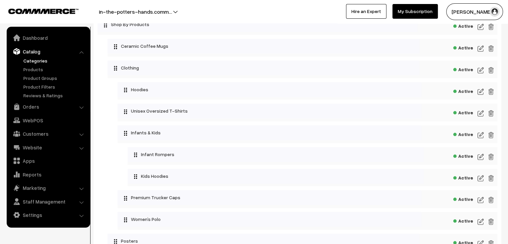
scroll to position [741, 0]
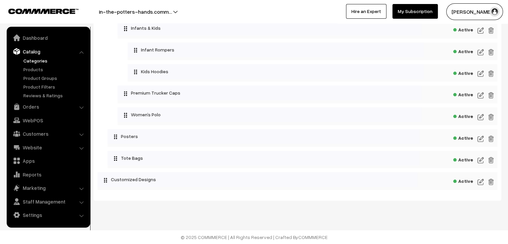
click at [478, 139] on img at bounding box center [481, 139] width 6 height 8
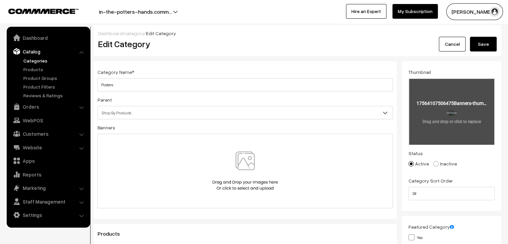
click at [438, 121] on input "file" at bounding box center [451, 111] width 85 height 65
type input "C:\fakepath\Quotes (3).png"
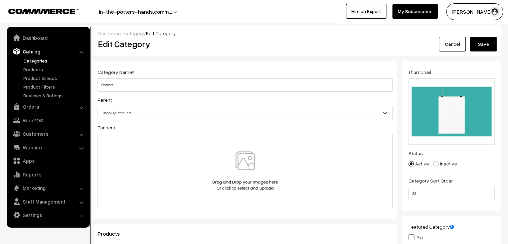
click at [482, 47] on button "Save" at bounding box center [483, 44] width 27 height 15
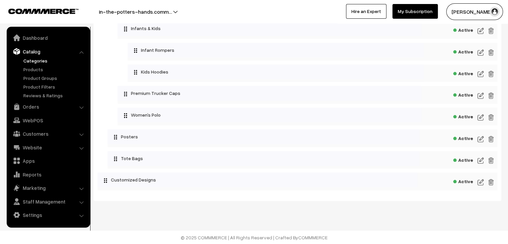
scroll to position [741, 0]
click at [478, 161] on img at bounding box center [481, 160] width 6 height 8
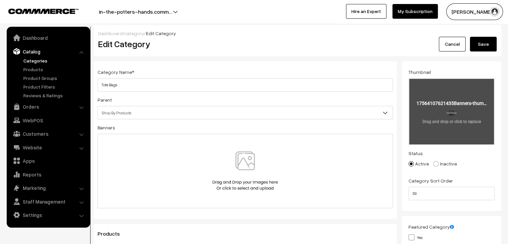
click at [473, 112] on input "file" at bounding box center [451, 111] width 85 height 65
type input "C:\fakepath\Quotes (4).png"
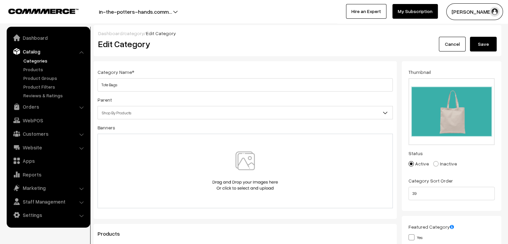
click at [479, 45] on button "Save" at bounding box center [483, 44] width 27 height 15
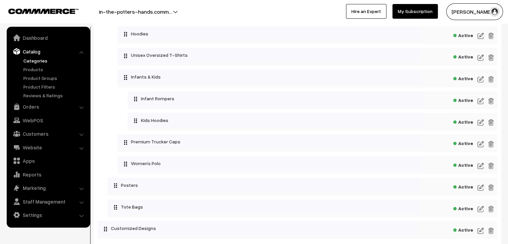
scroll to position [741, 0]
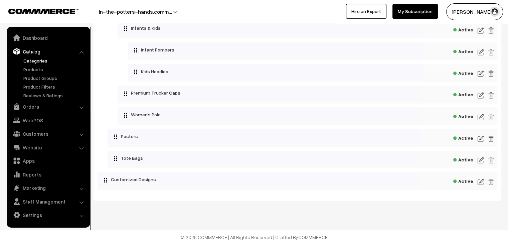
click at [479, 182] on img at bounding box center [481, 182] width 6 height 8
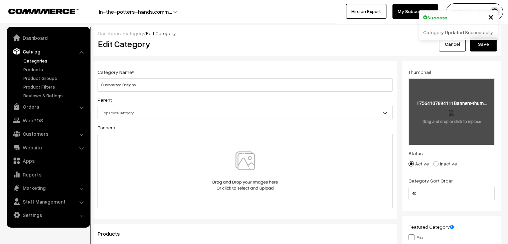
click at [433, 112] on input "file" at bounding box center [451, 111] width 85 height 65
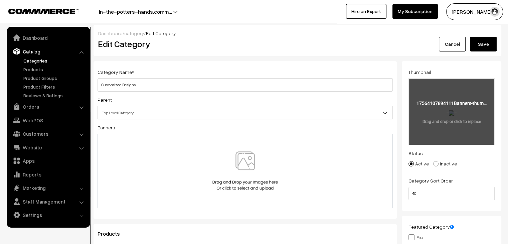
type input "C:\fakepath\9.png"
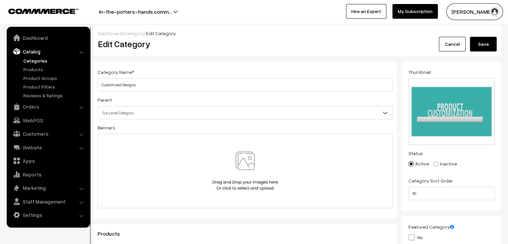
click at [481, 44] on button "Save" at bounding box center [483, 44] width 27 height 15
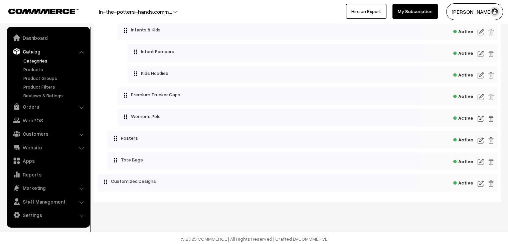
scroll to position [741, 0]
